Goal: Task Accomplishment & Management: Complete application form

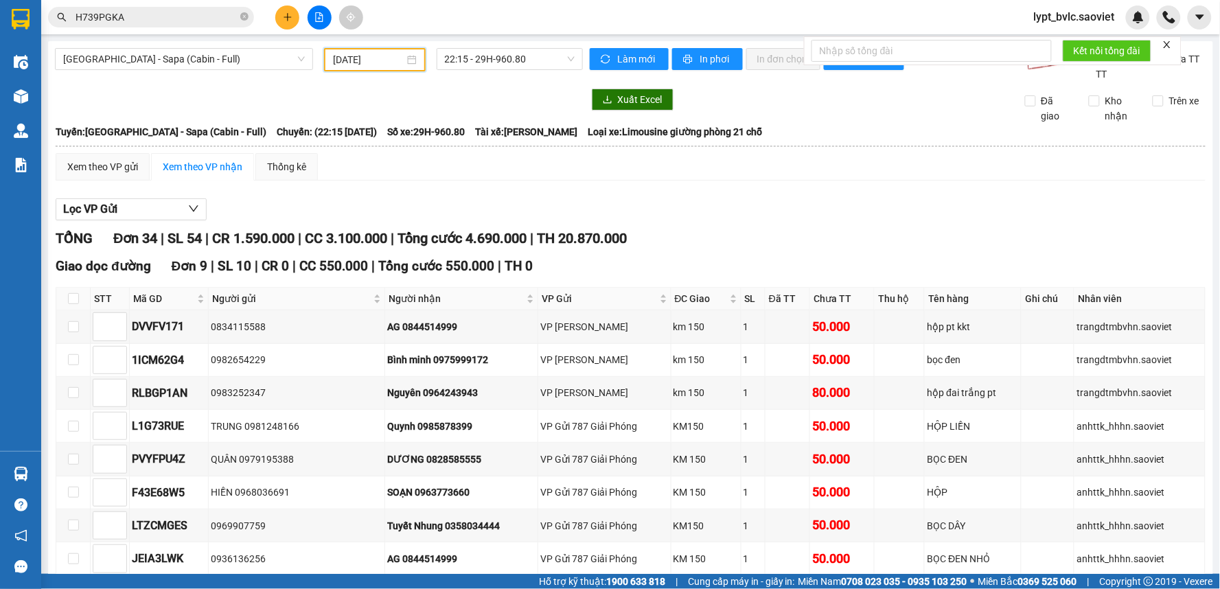
click at [398, 62] on input "[DATE]" at bounding box center [368, 59] width 71 height 15
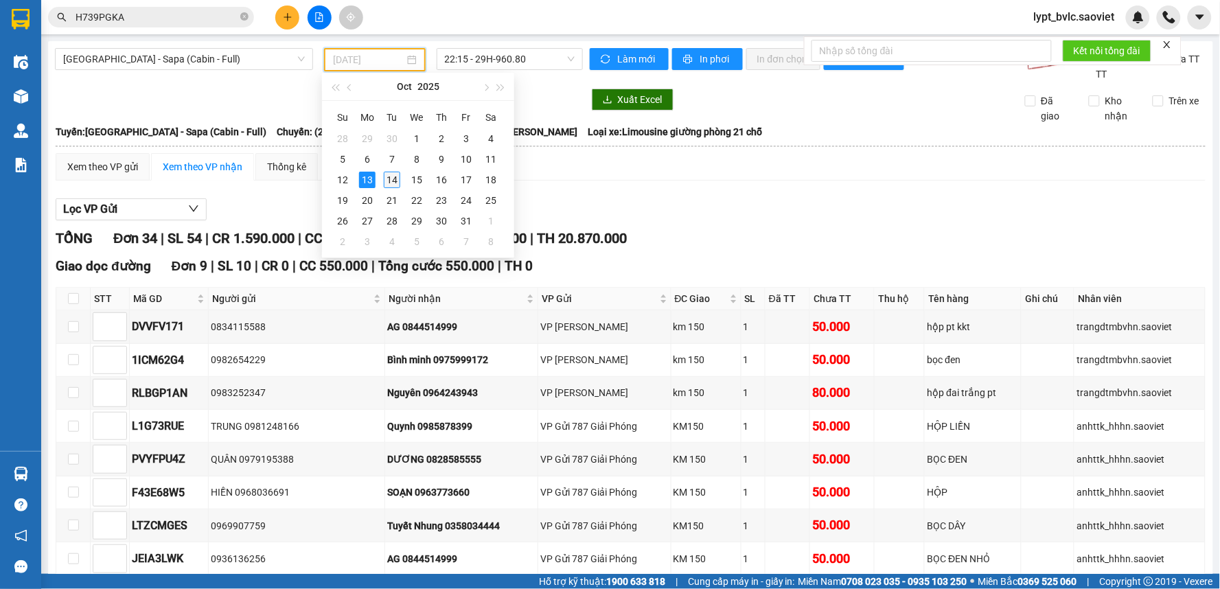
click at [393, 176] on div "14" at bounding box center [392, 180] width 16 height 16
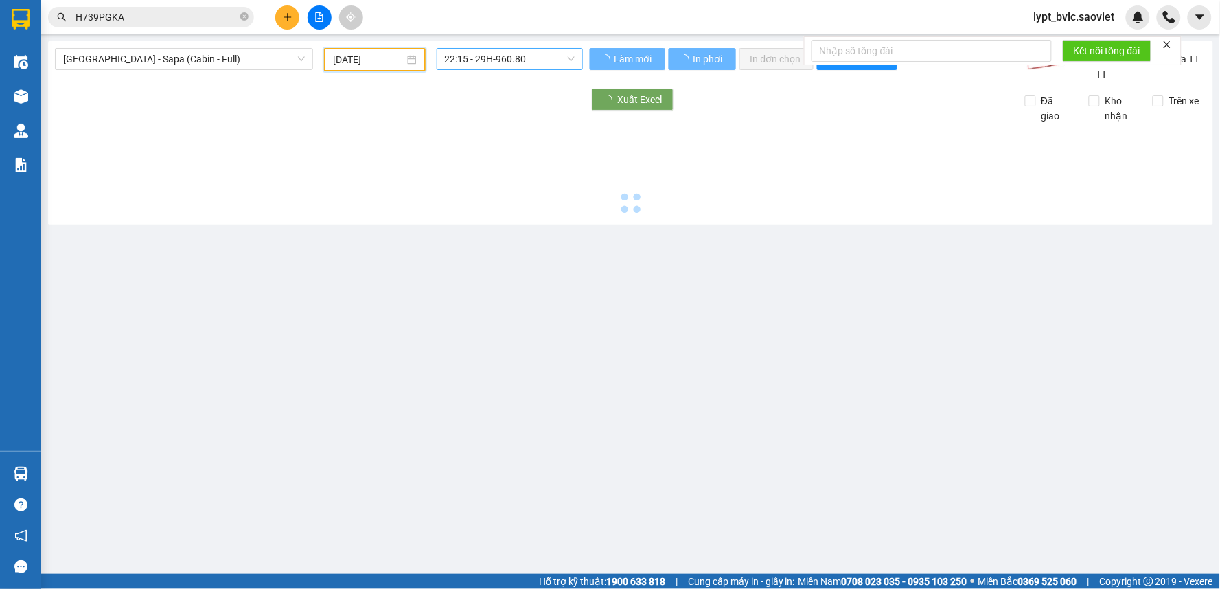
click at [490, 65] on span "22:15 - 29H-960.80" at bounding box center [510, 59] width 130 height 21
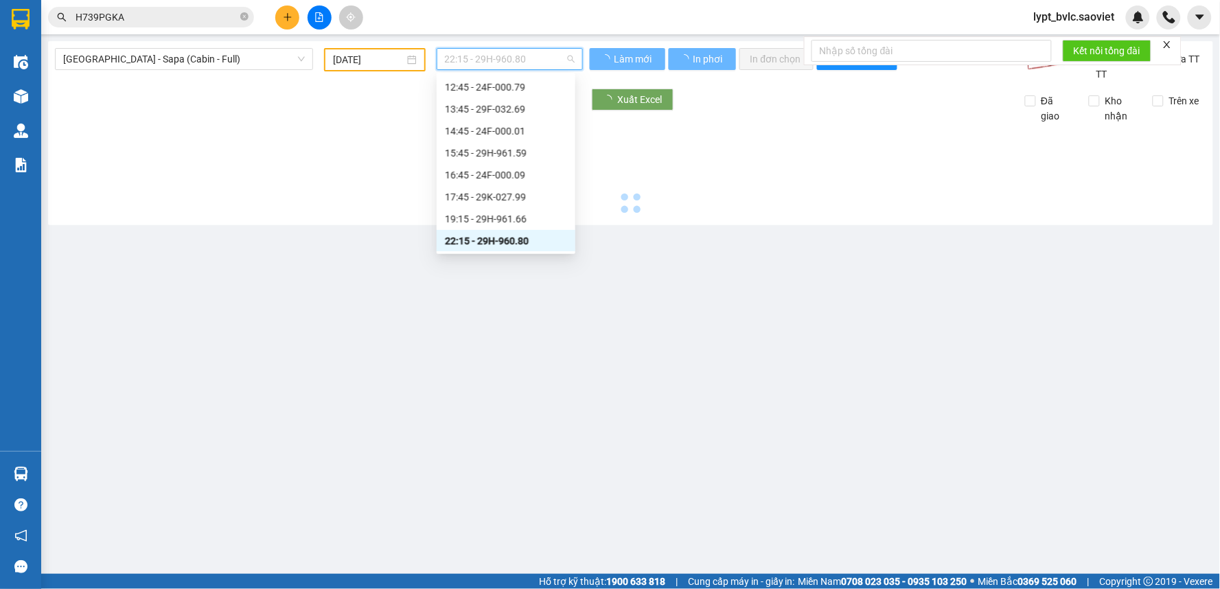
type input "[DATE]"
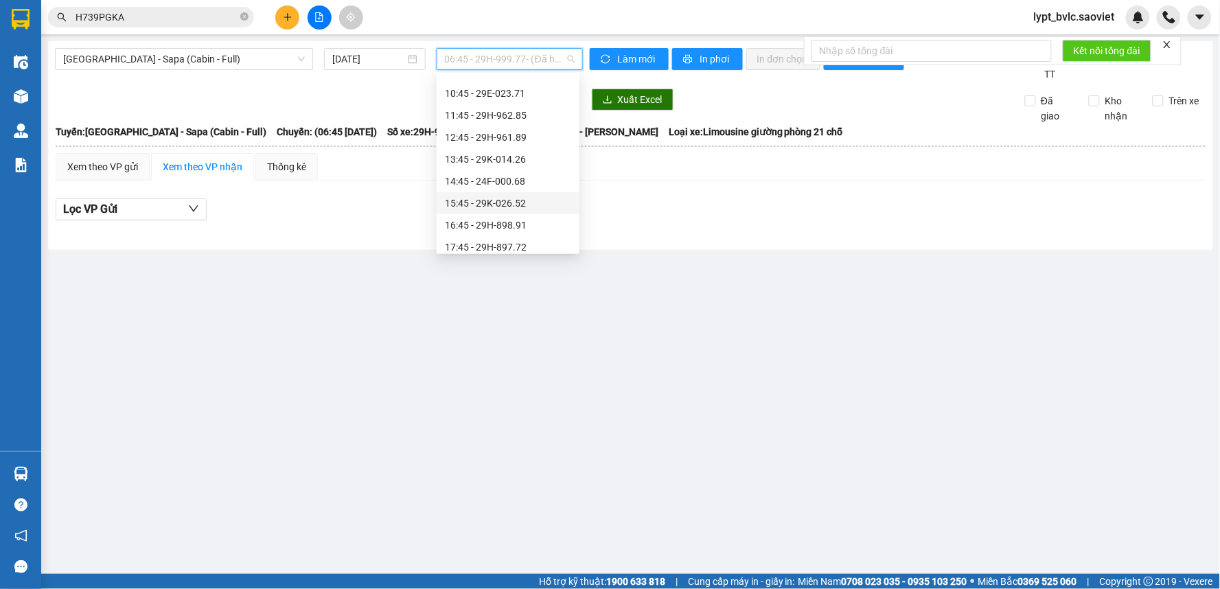
scroll to position [76, 0]
click at [502, 180] on div "13:45 - 29K-014.26" at bounding box center [508, 186] width 126 height 15
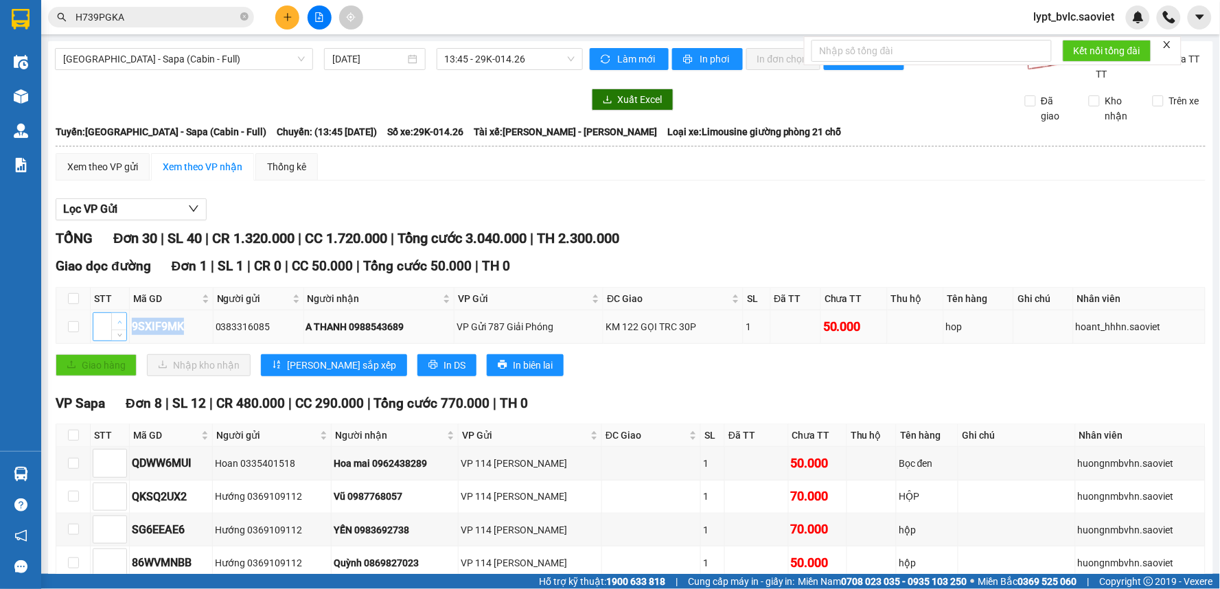
drag, startPoint x: 188, startPoint y: 328, endPoint x: 125, endPoint y: 325, distance: 63.2
click at [126, 325] on tr "9SXIF9MK 0383316085 A THANH 0988543689 VP Gửi 787 Giải Phóng KM 122 GỌI TRC 30P…" at bounding box center [631, 326] width 1150 height 33
copy tr "9SXIF9MK"
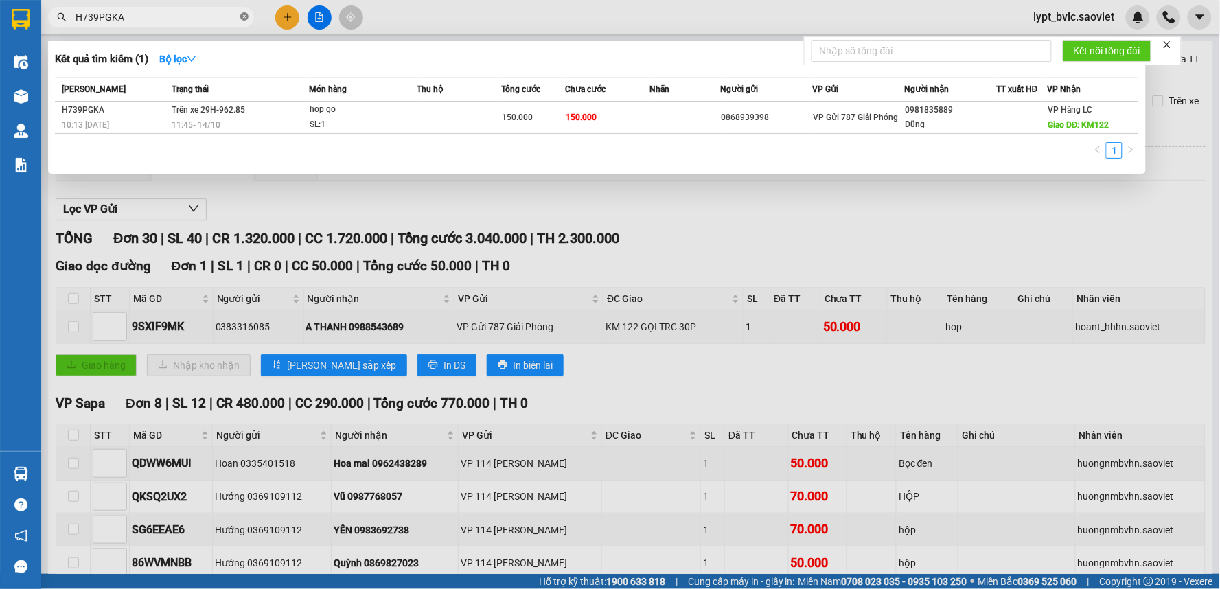
click at [242, 14] on icon "close-circle" at bounding box center [244, 16] width 8 height 8
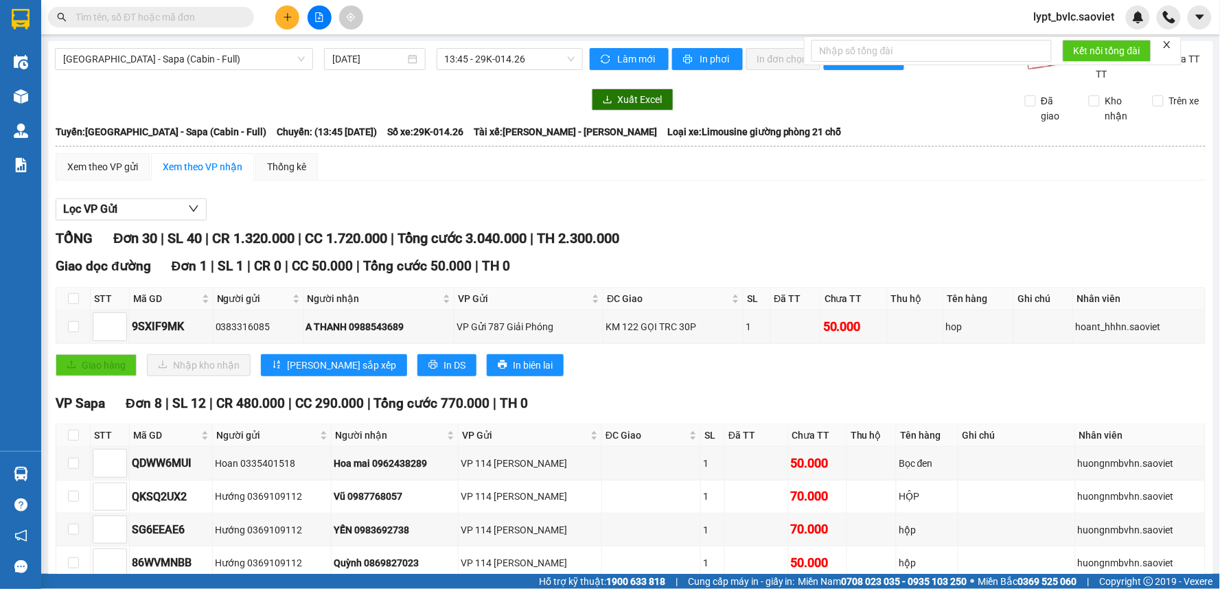
click at [233, 15] on input "text" at bounding box center [157, 17] width 162 height 15
paste input "9SXIF9MK"
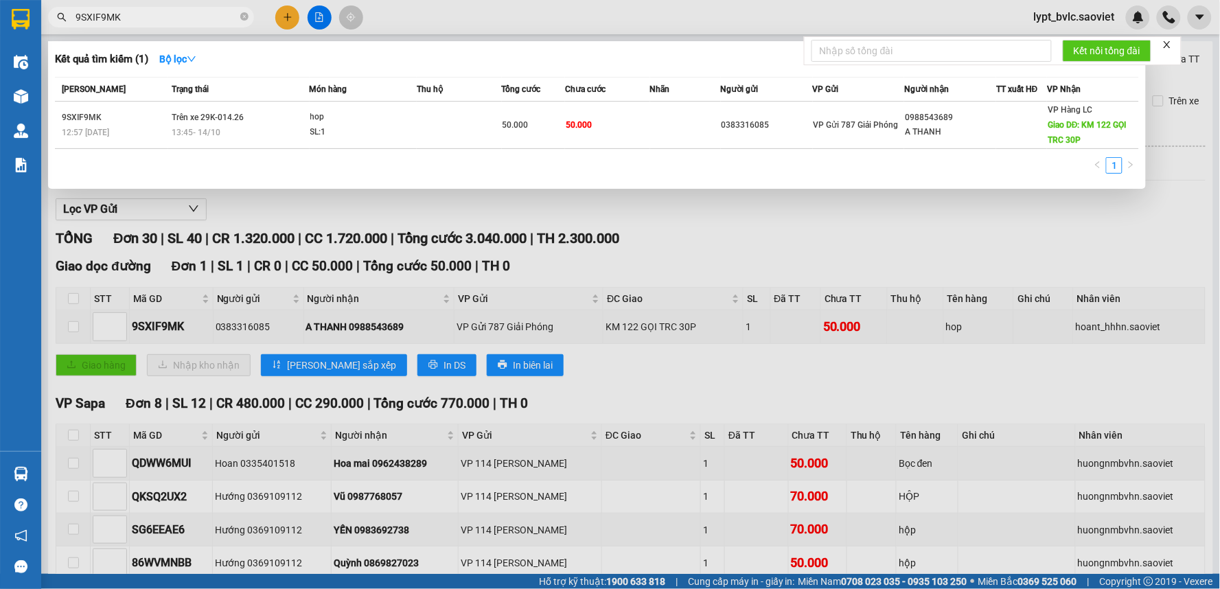
type input "9SXIF9MK"
click at [613, 119] on td "50.000" at bounding box center [607, 125] width 85 height 47
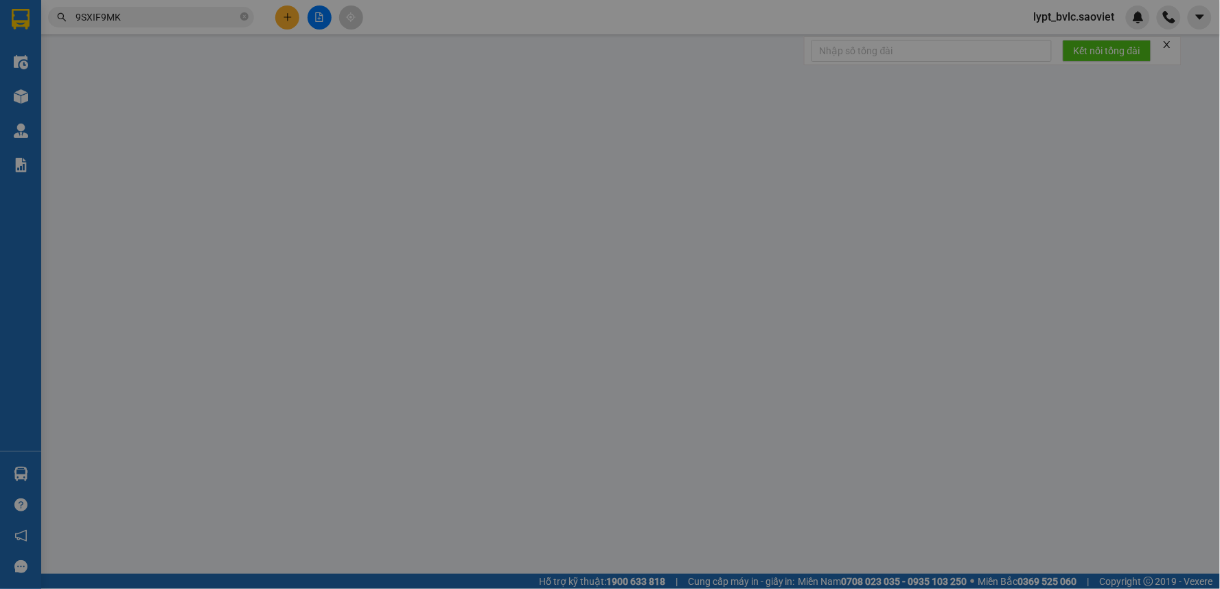
type input "0383316085"
type input "0988543689"
type input "A THANH"
type input "KM 122 GỌI TRC 30P"
type input "0"
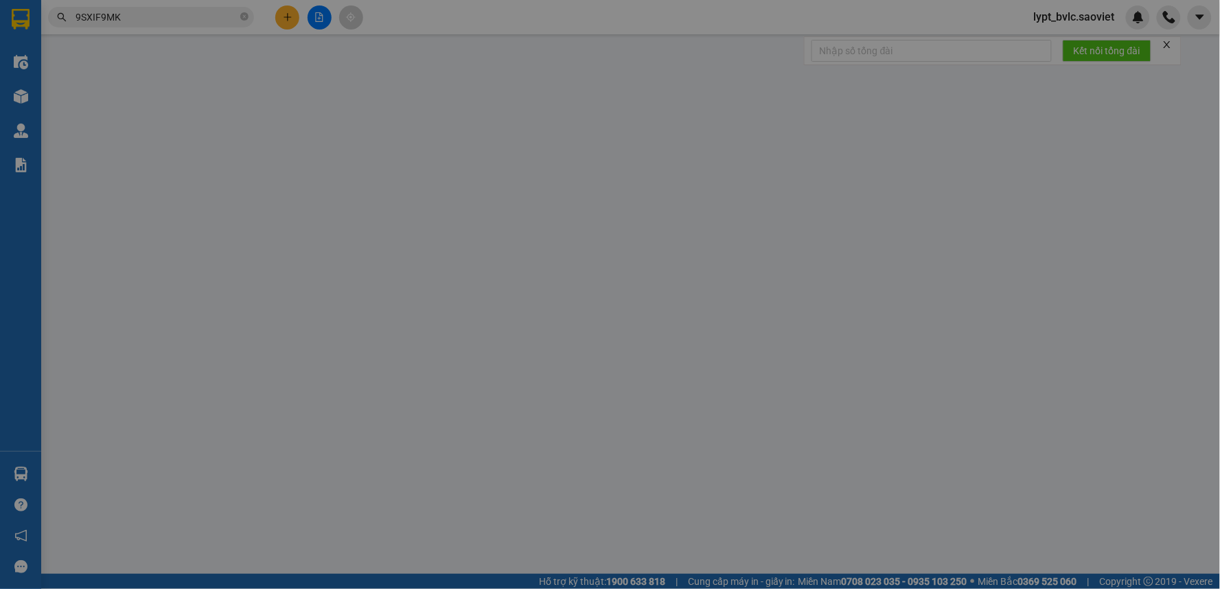
type input "50.000"
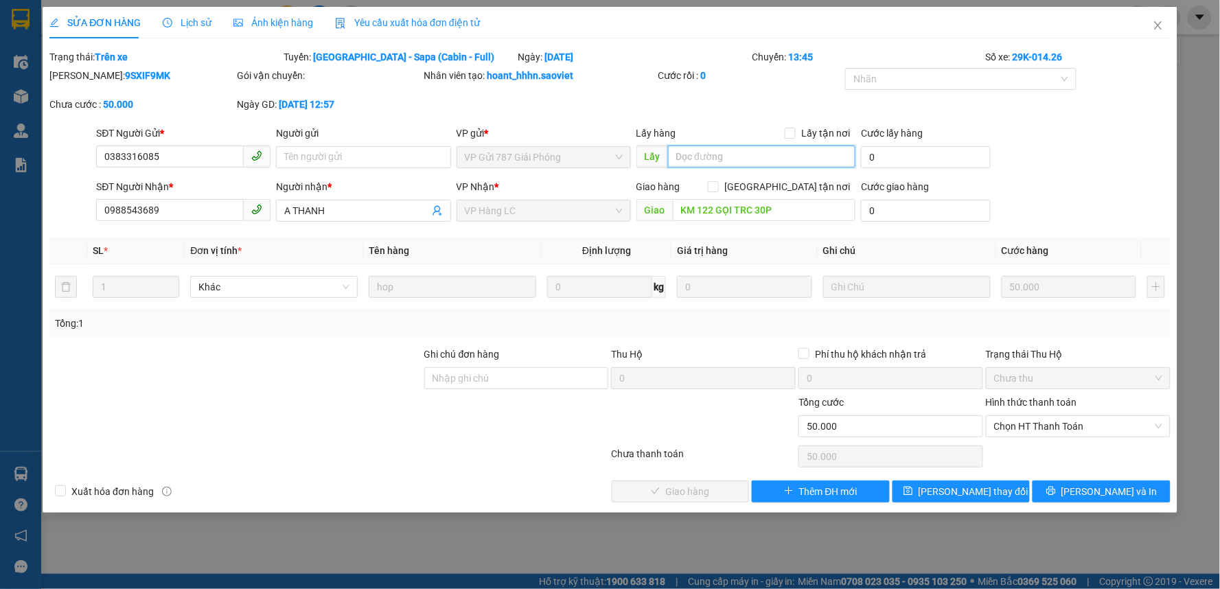
click at [696, 152] on input "text" at bounding box center [762, 157] width 188 height 22
type input "CHÍNH"
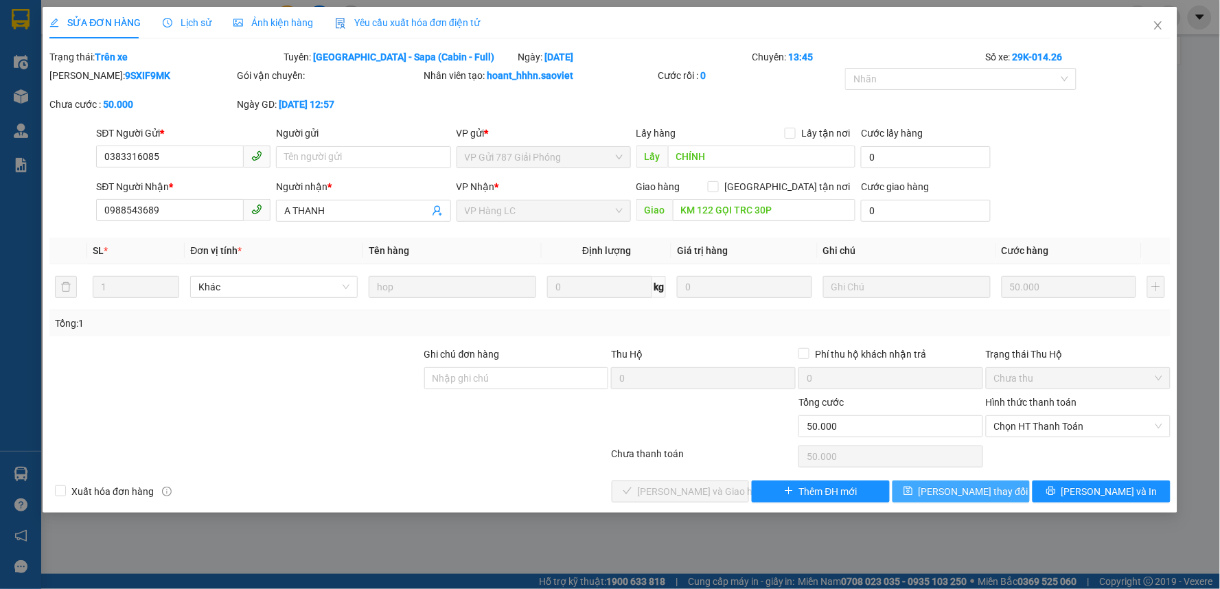
click at [985, 491] on span "[PERSON_NAME] thay đổi" at bounding box center [974, 491] width 110 height 15
